Goal: Task Accomplishment & Management: Use online tool/utility

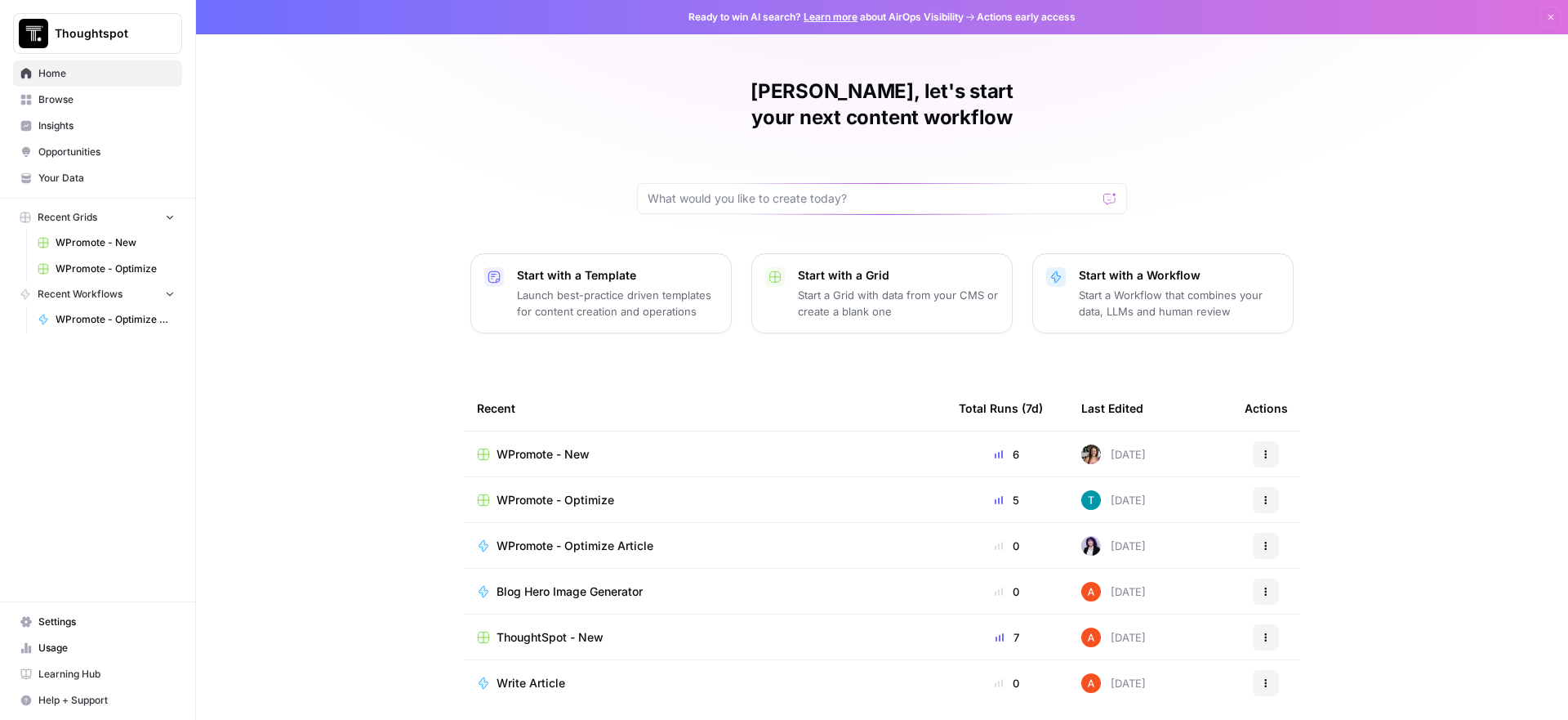
click at [146, 275] on span "WPromote - Optimize" at bounding box center [115, 269] width 120 height 15
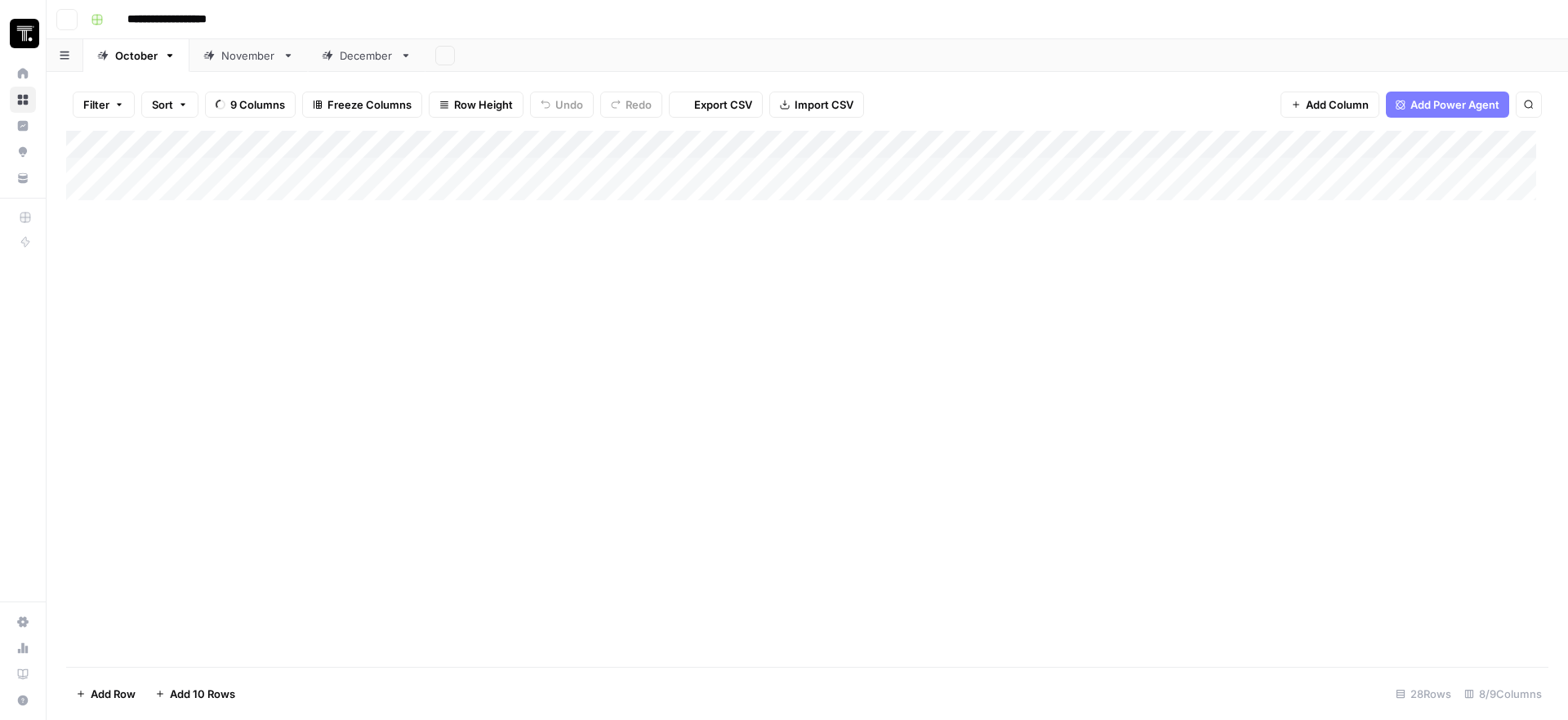
type input "**********"
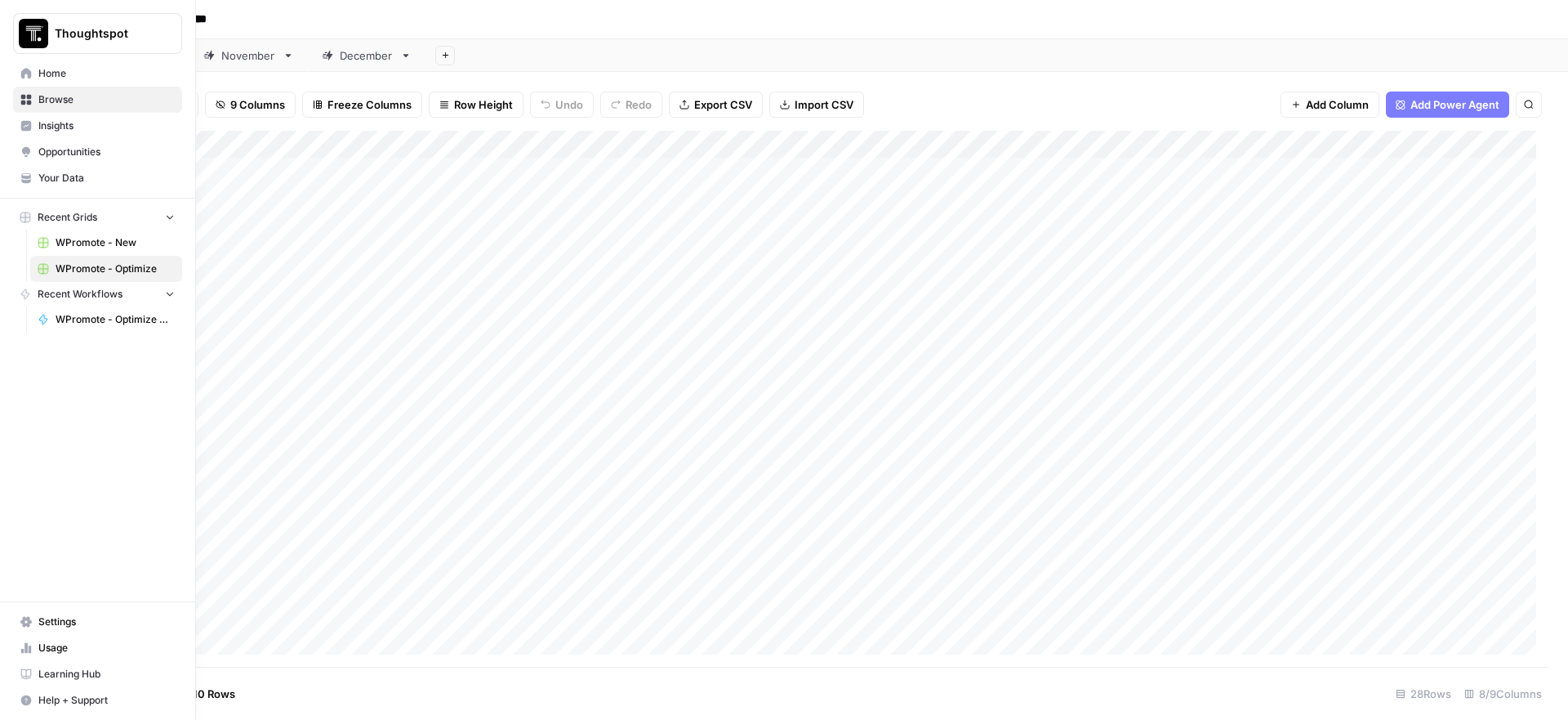
click at [127, 240] on span "WPromote - New" at bounding box center [115, 243] width 120 height 15
click at [93, 269] on span "WPromote - Optimize" at bounding box center [115, 269] width 120 height 15
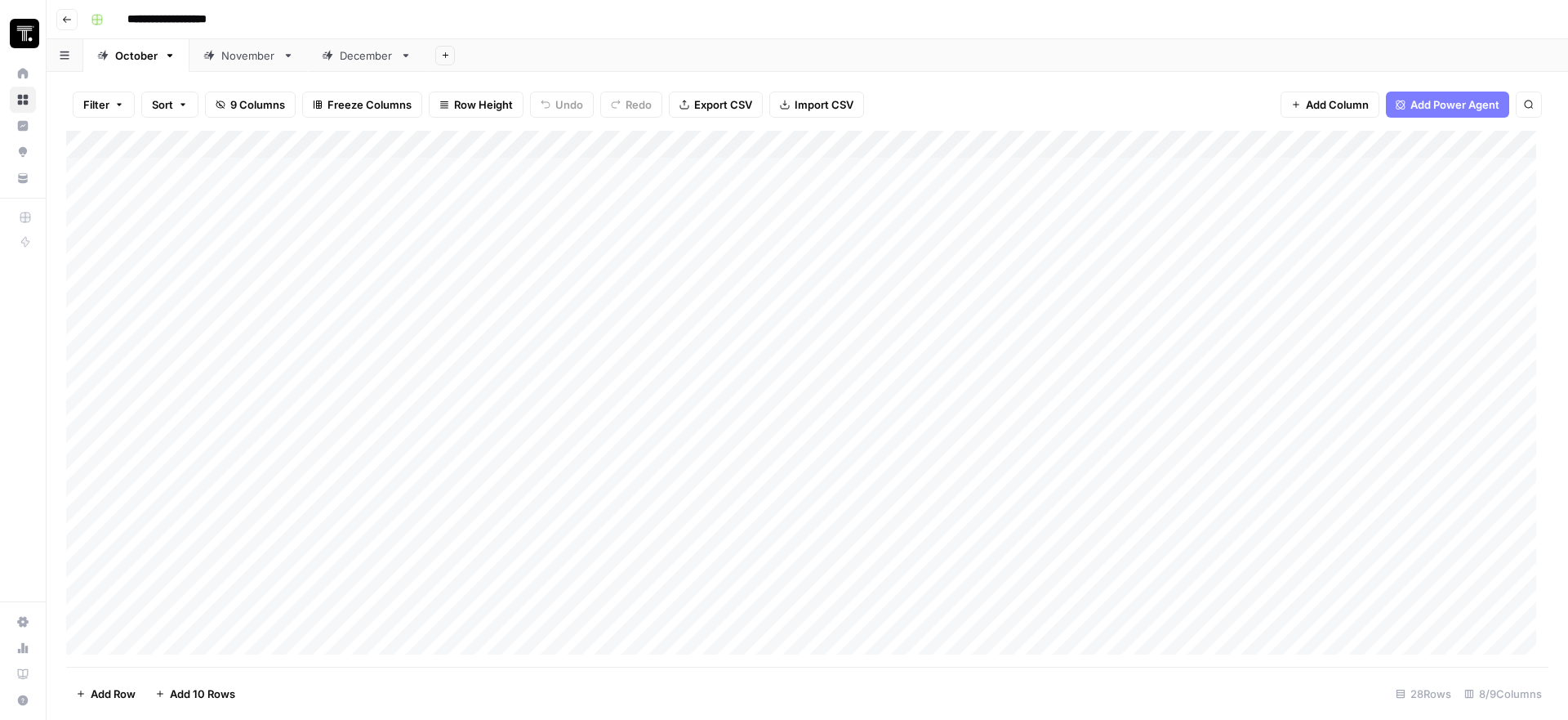
click at [221, 226] on div "Add Column" at bounding box center [807, 399] width 1482 height 536
click at [196, 145] on div "Add Column" at bounding box center [807, 399] width 1482 height 536
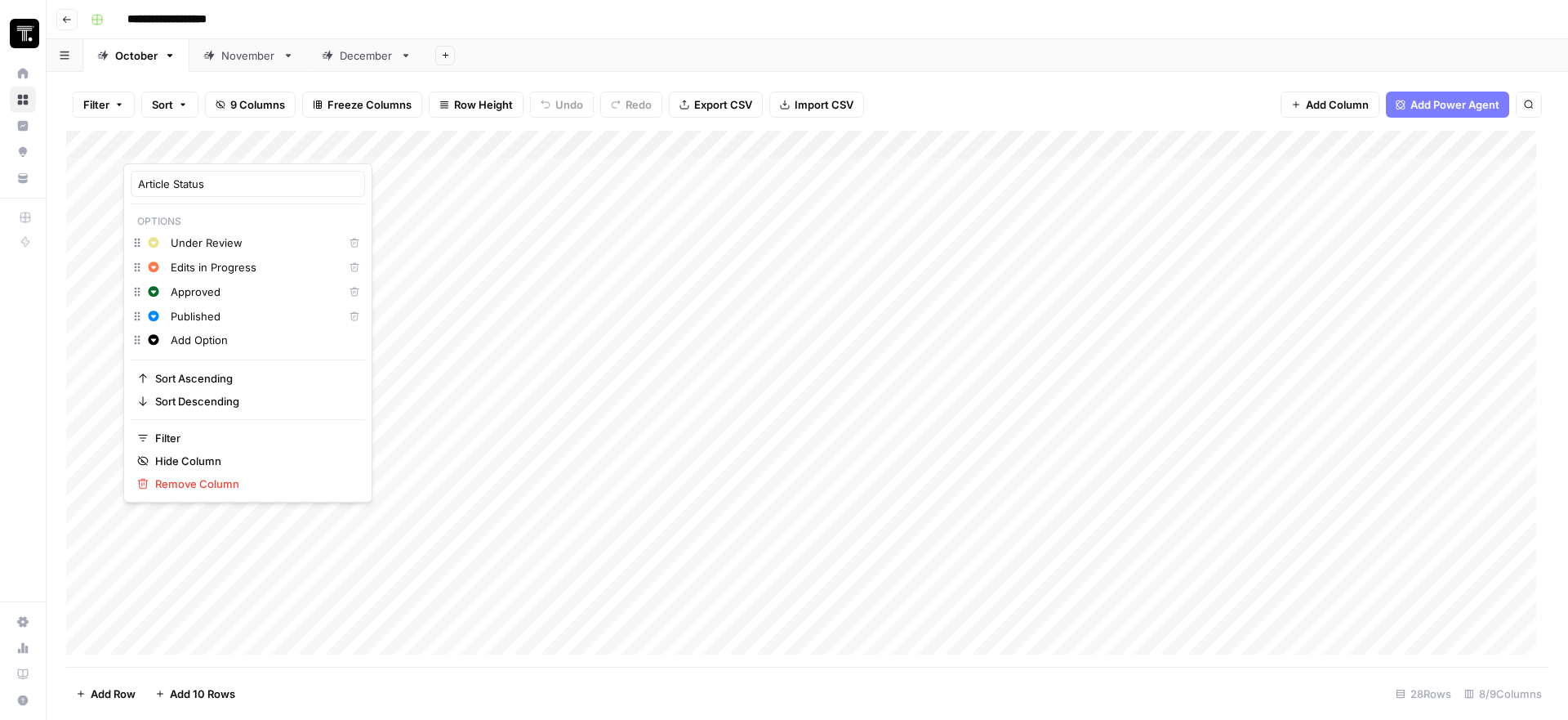
click at [466, 365] on div "Add Column" at bounding box center [807, 399] width 1482 height 536
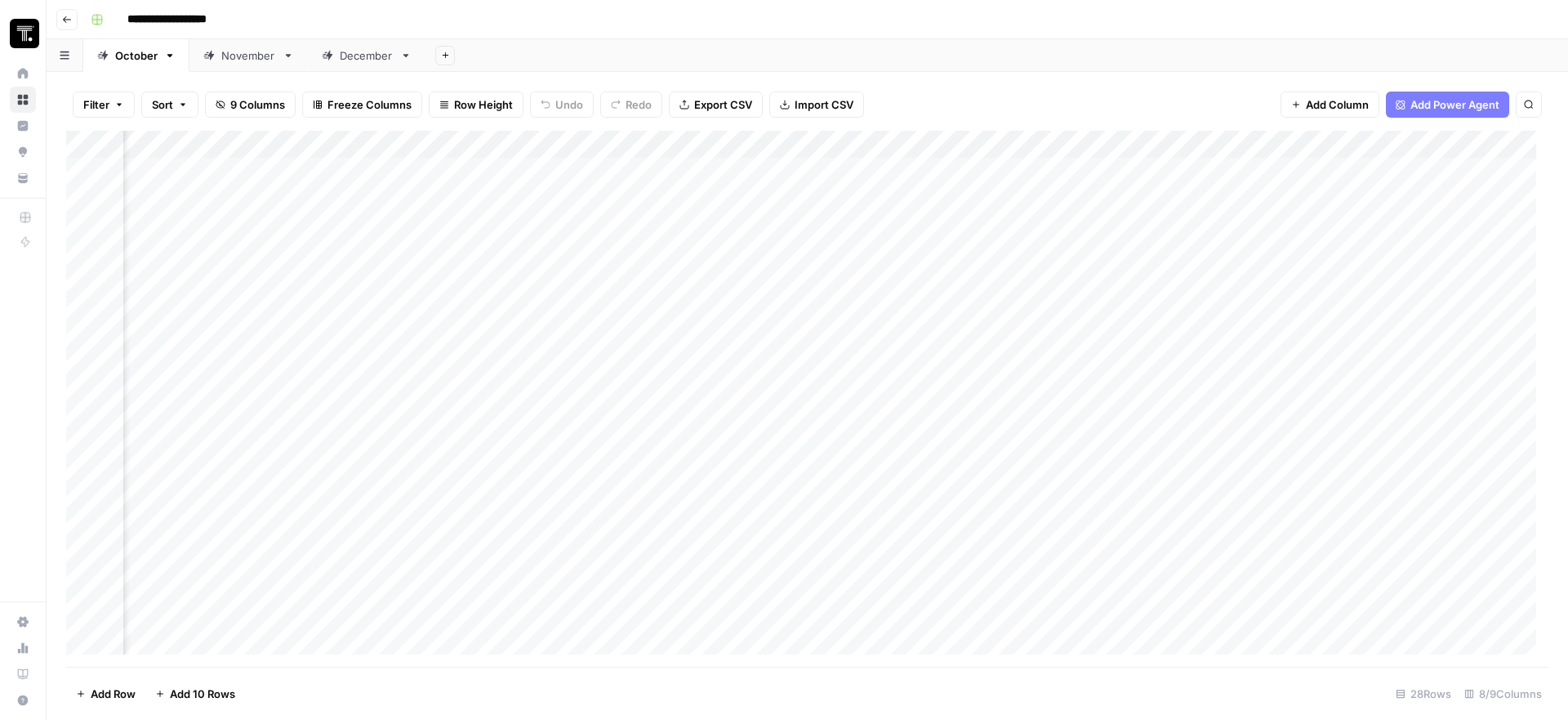
scroll to position [0, 566]
